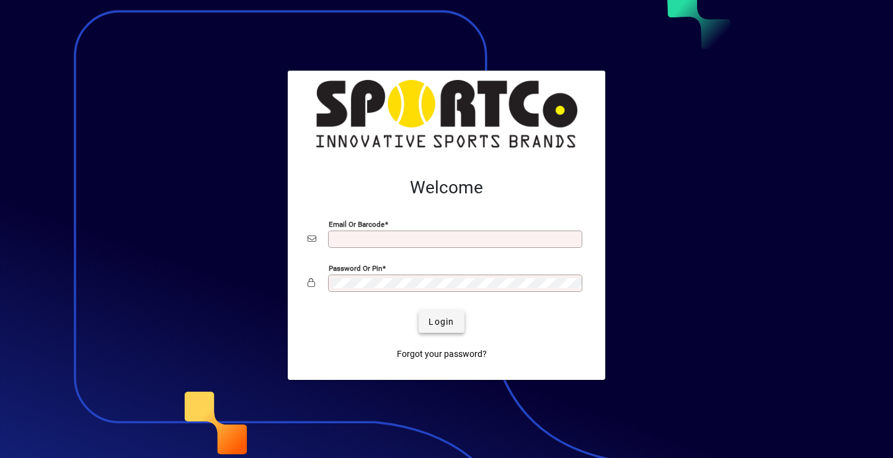
type input "**********"
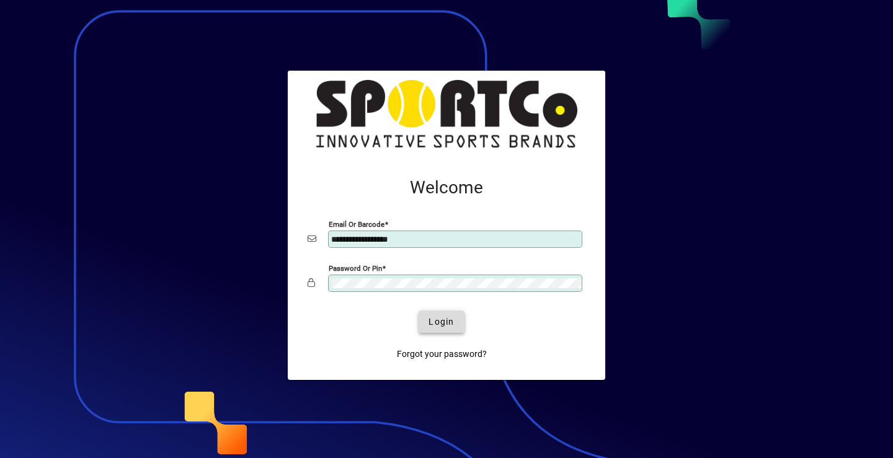
click at [437, 321] on span "Login" at bounding box center [440, 322] width 25 height 13
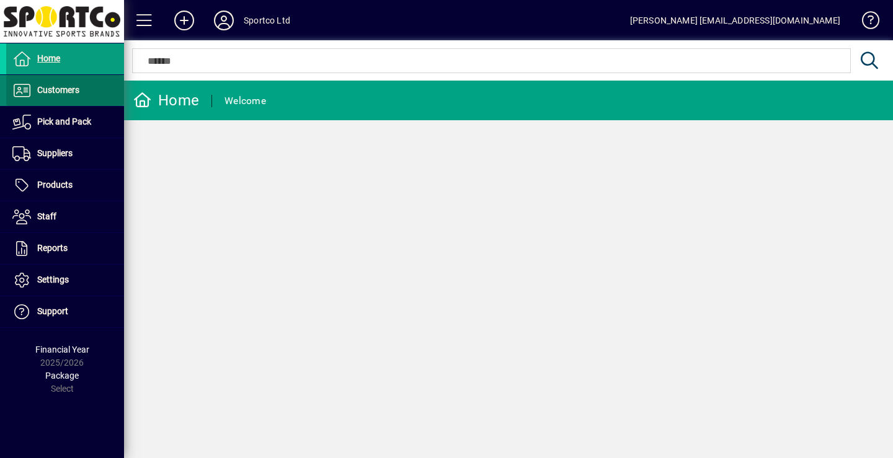
click at [66, 95] on span "Customers" at bounding box center [58, 90] width 42 height 10
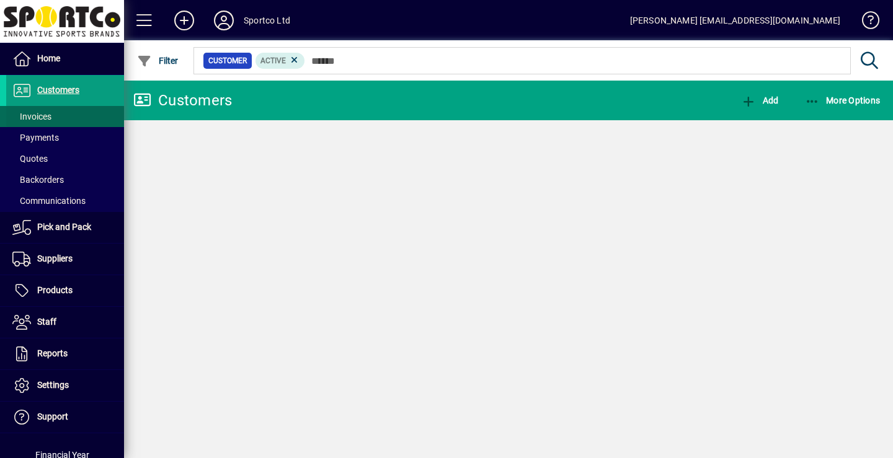
click at [43, 114] on span "Invoices" at bounding box center [31, 117] width 39 height 10
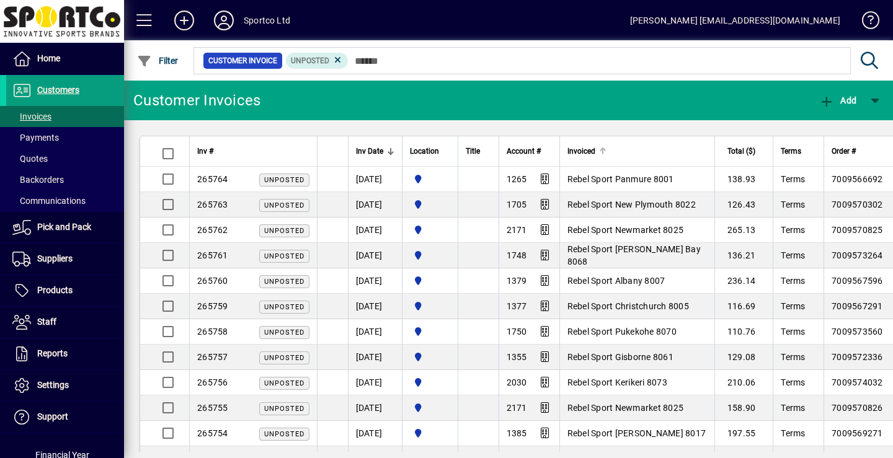
click at [627, 150] on div "Invoiced" at bounding box center [637, 151] width 140 height 14
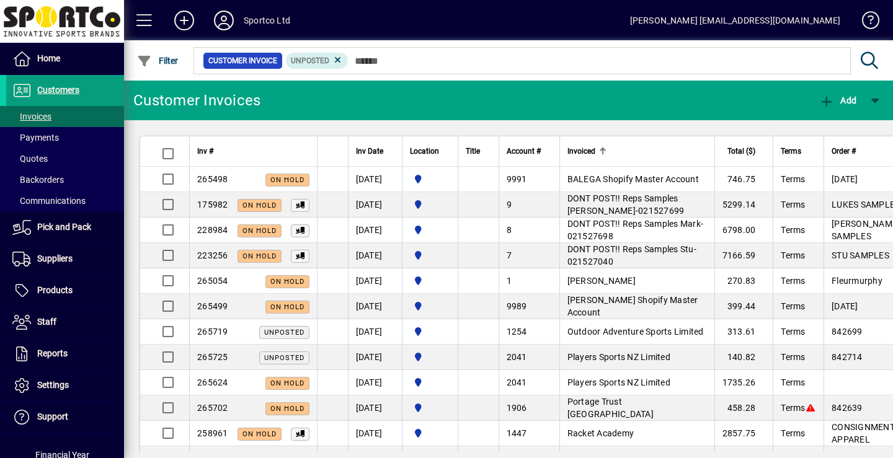
click at [608, 147] on div "Invoiced" at bounding box center [637, 151] width 140 height 14
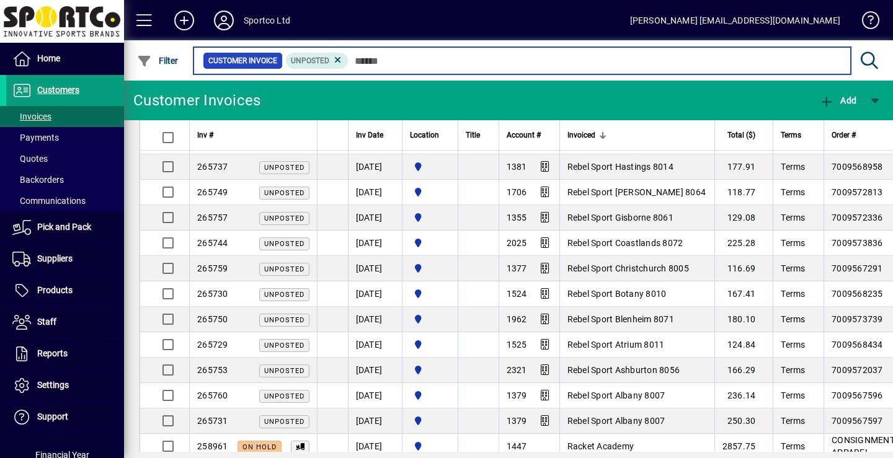
scroll to position [941, 0]
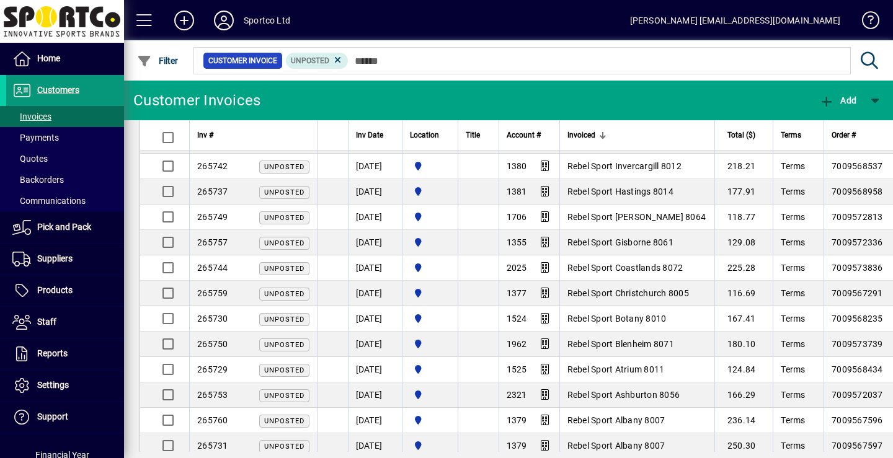
click at [61, 88] on span "Customers" at bounding box center [58, 90] width 42 height 10
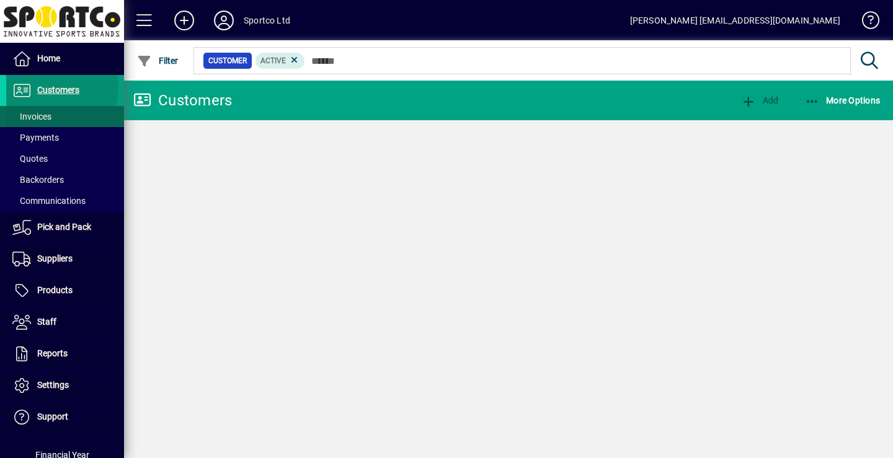
click at [38, 113] on span "Invoices" at bounding box center [31, 117] width 39 height 10
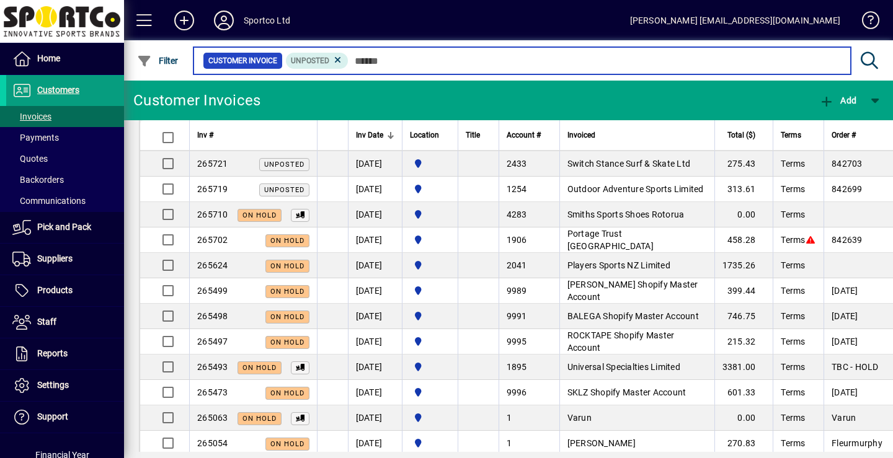
scroll to position [1055, 0]
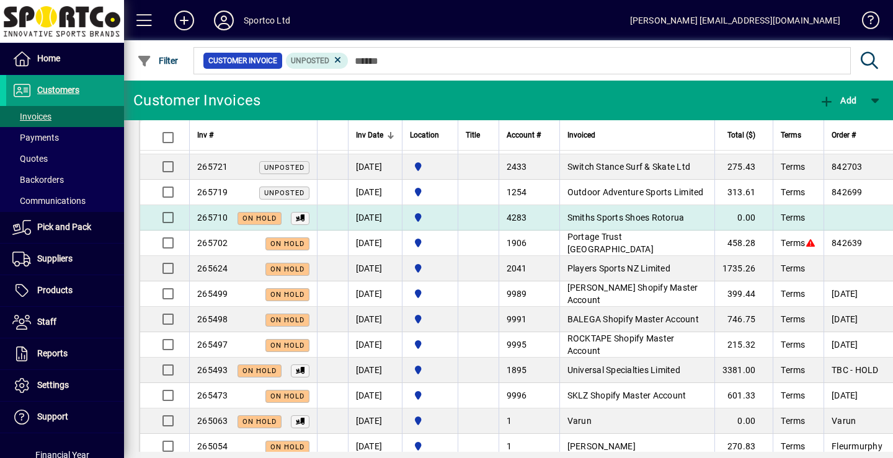
click at [645, 221] on span "Smiths Sports Shoes Rotorua" at bounding box center [625, 218] width 117 height 10
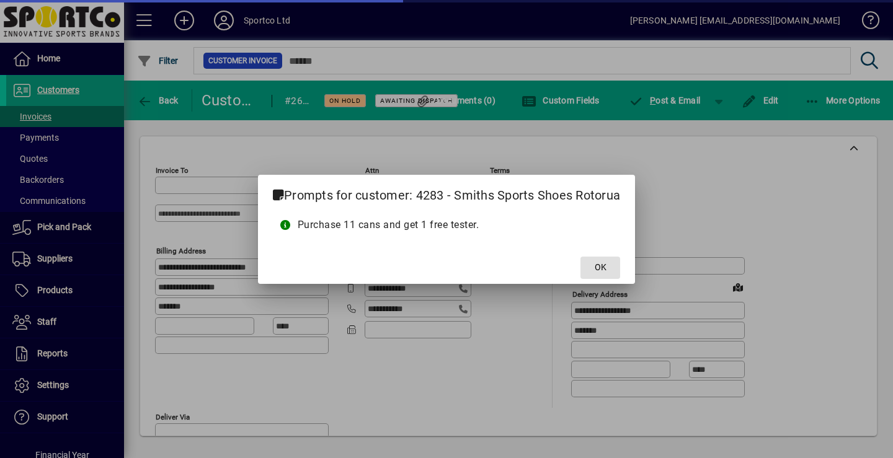
type input "**********"
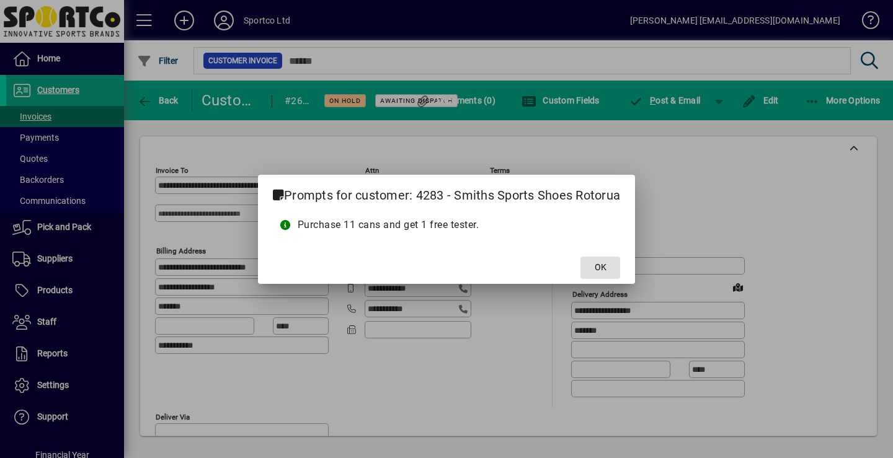
click at [602, 265] on span "OK" at bounding box center [601, 267] width 12 height 13
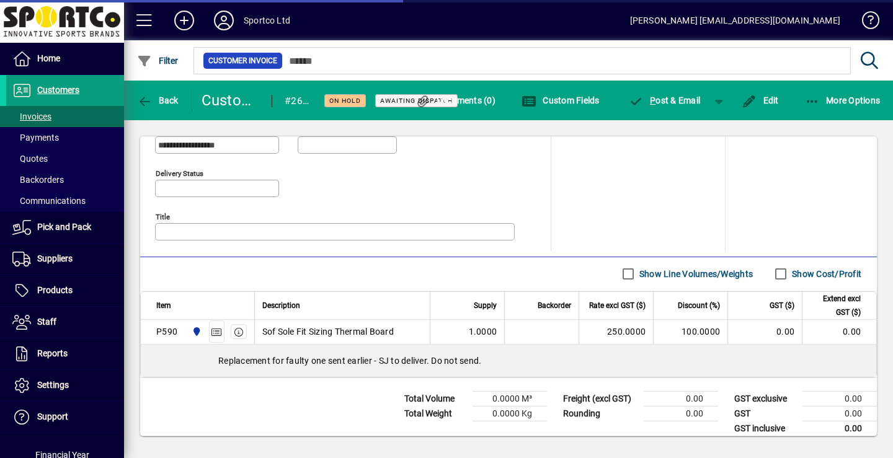
scroll to position [590, 0]
